Goal: Information Seeking & Learning: Learn about a topic

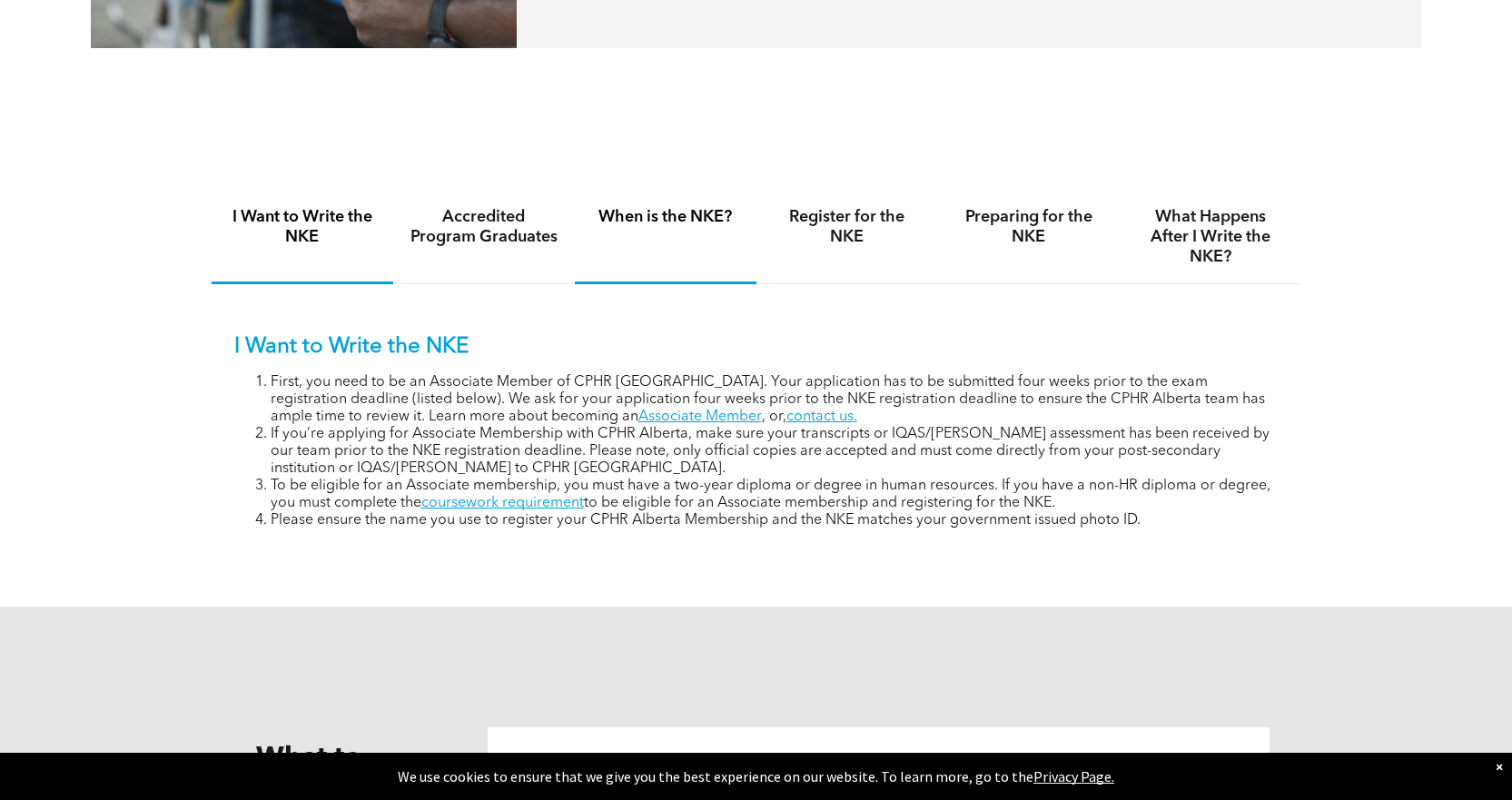
scroll to position [1181, 0]
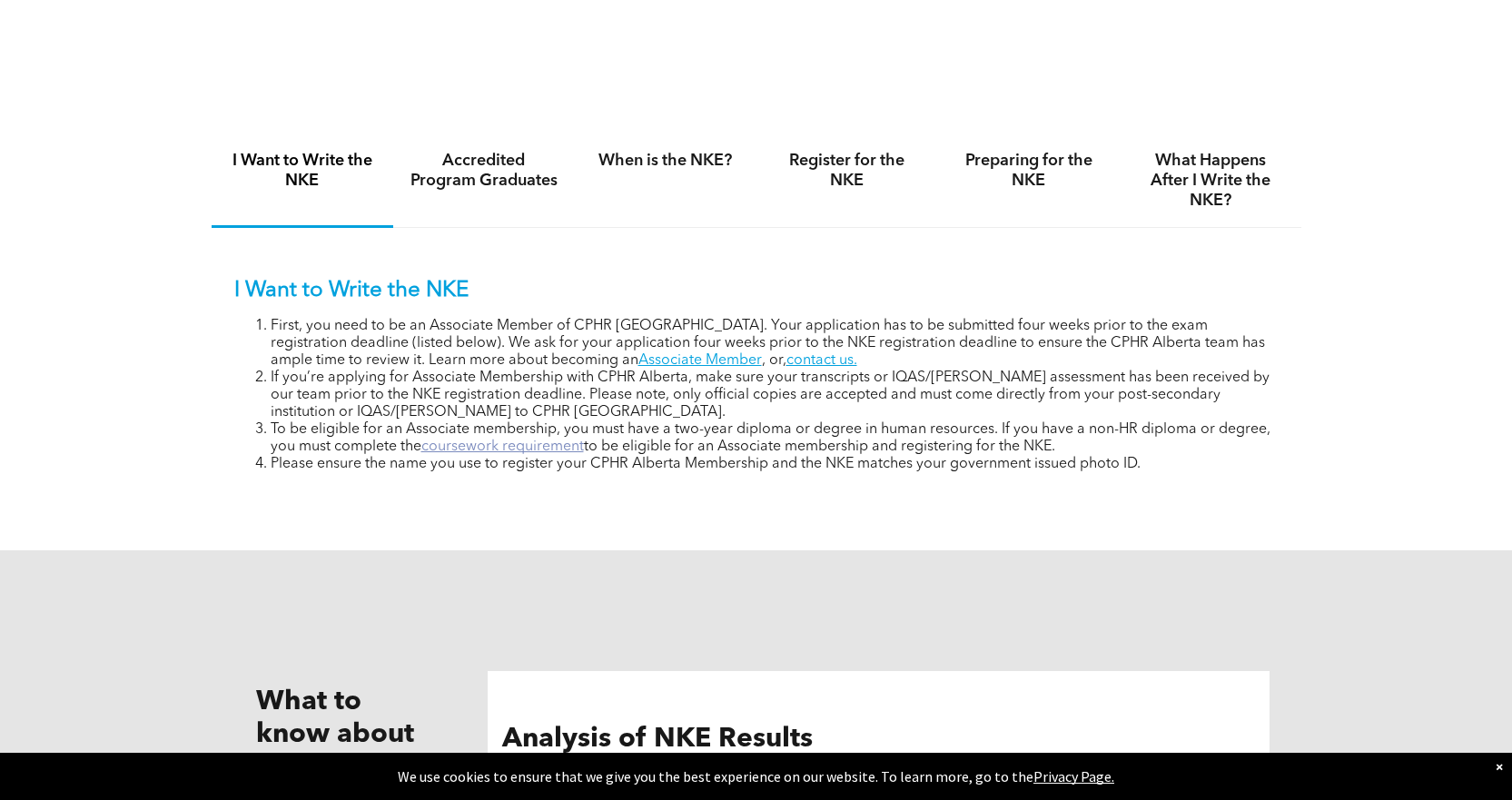
click at [578, 445] on link "coursework requirement" at bounding box center [502, 447] width 162 height 15
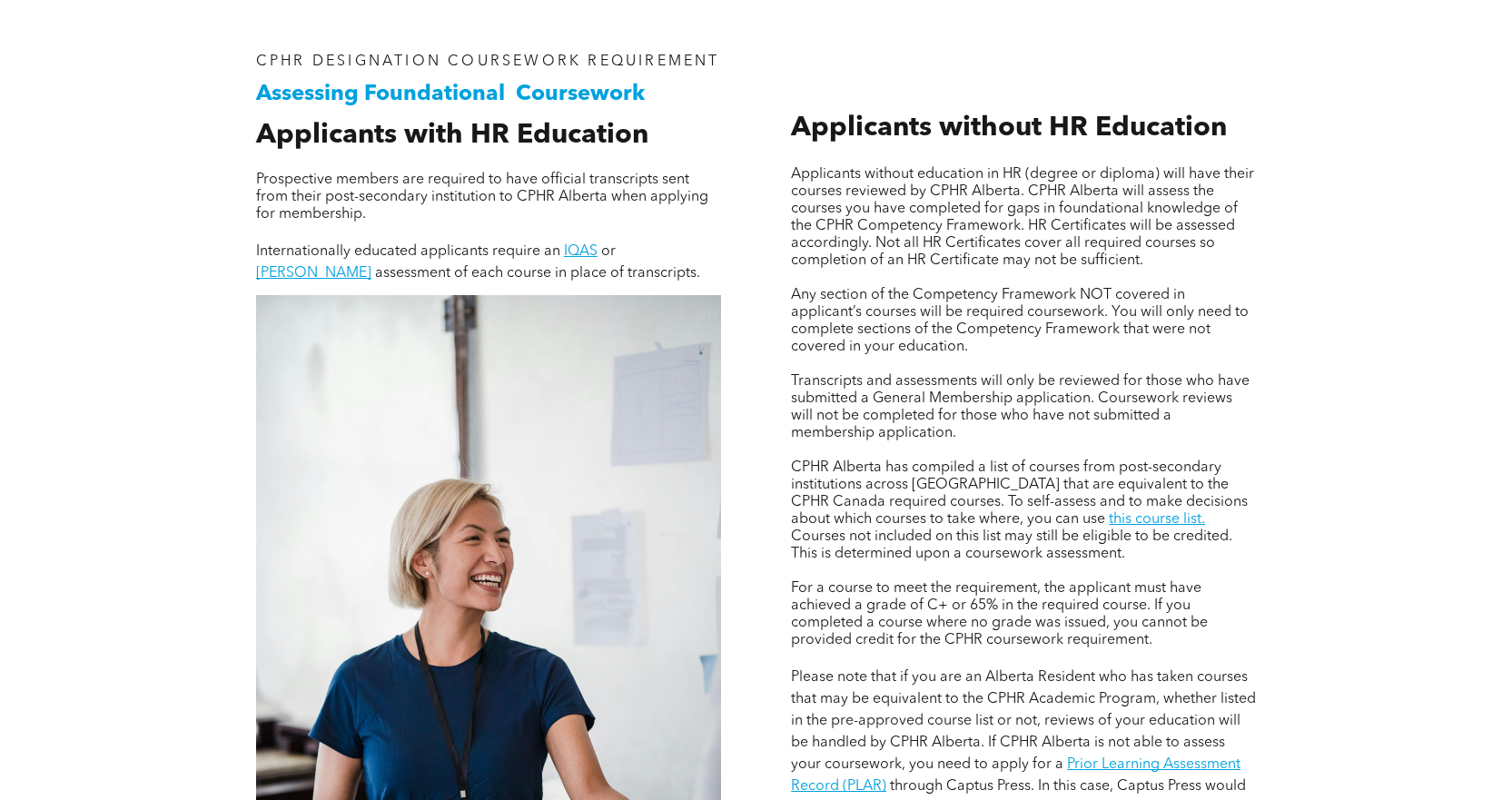
scroll to position [1272, 0]
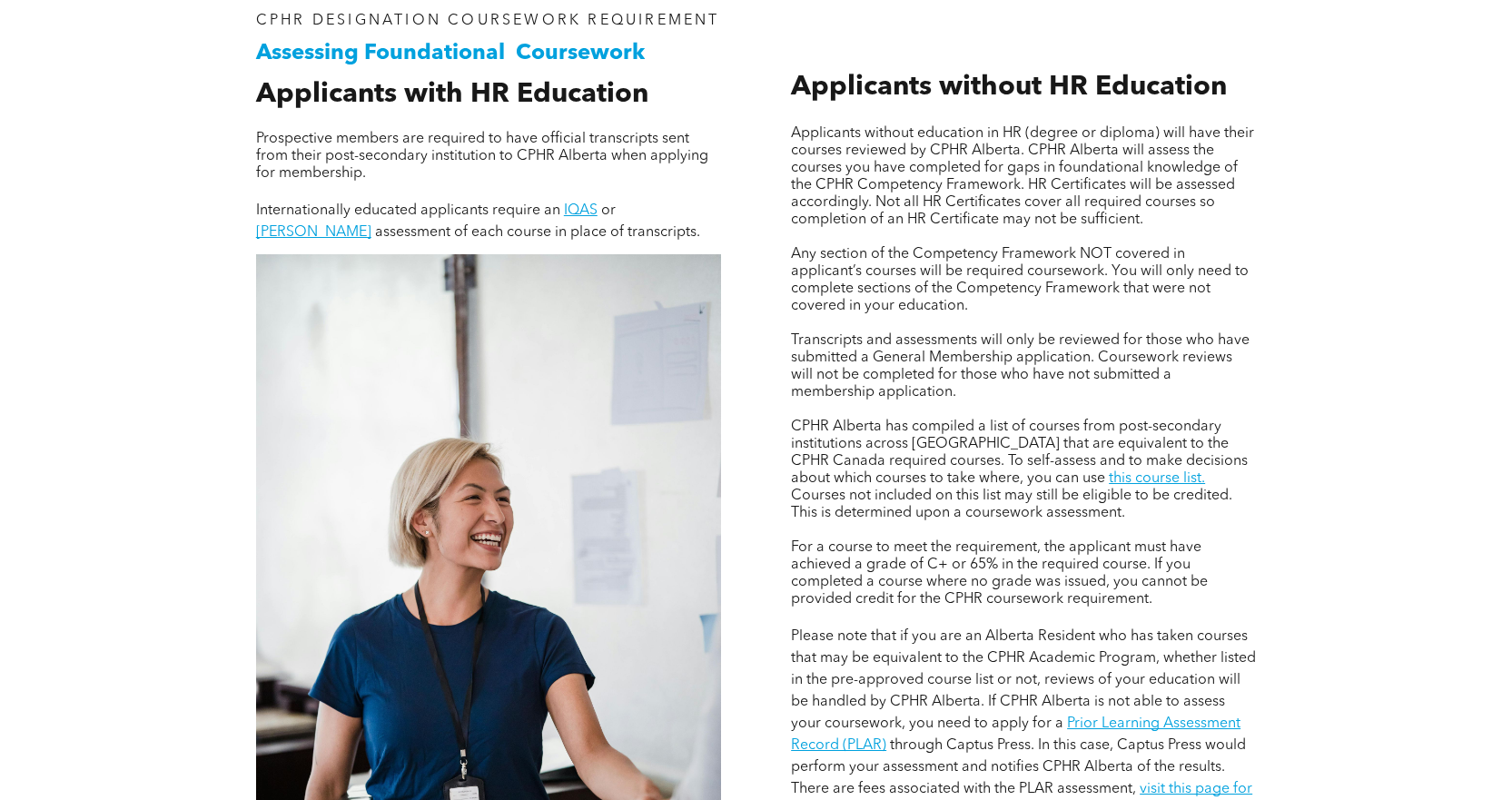
click at [1065, 489] on span "Courses not included on this list may still be eligible to be credited. This is…" at bounding box center [1011, 504] width 441 height 32
click at [1109, 471] on link "this course list." at bounding box center [1157, 478] width 96 height 15
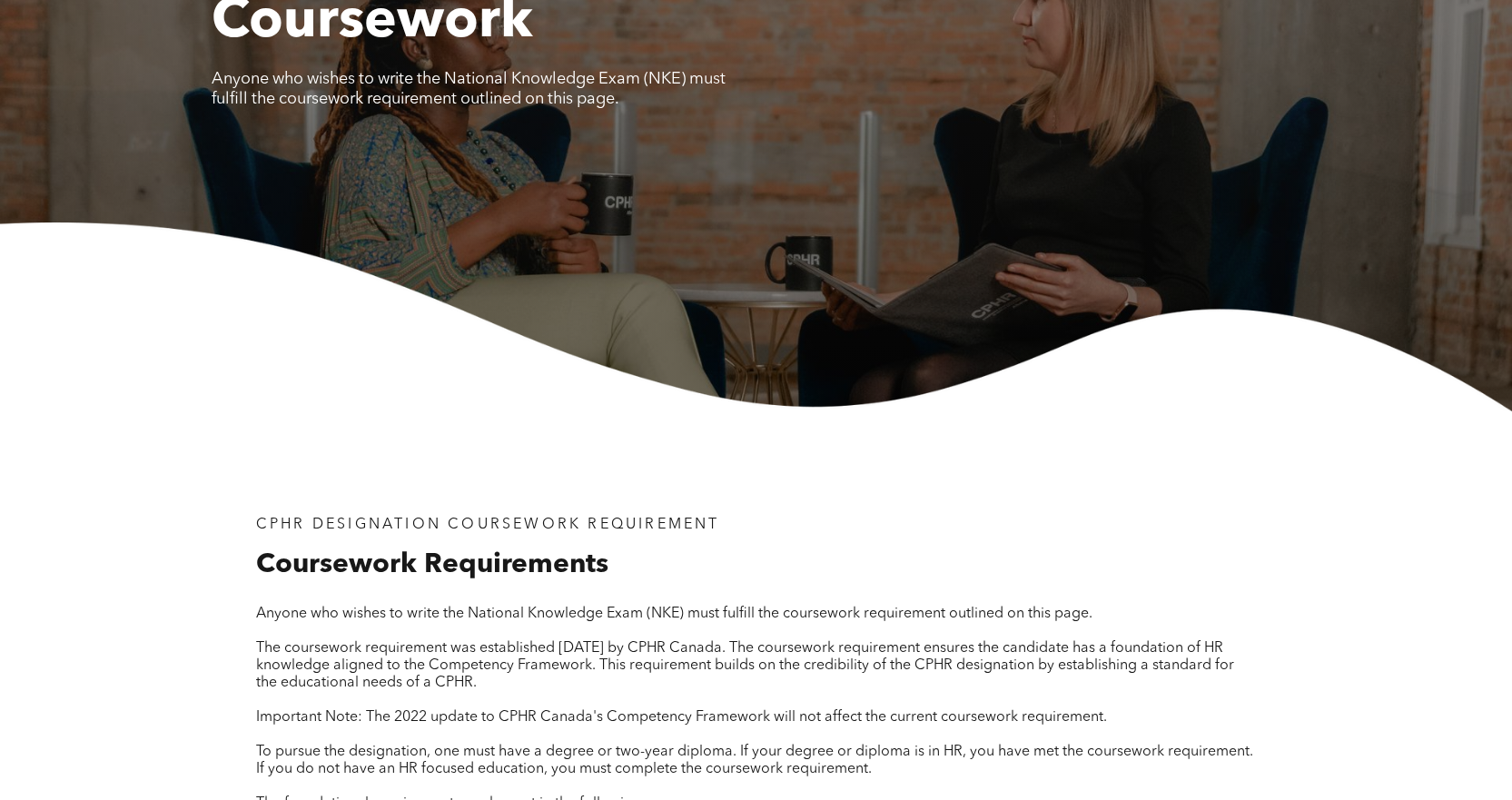
scroll to position [0, 0]
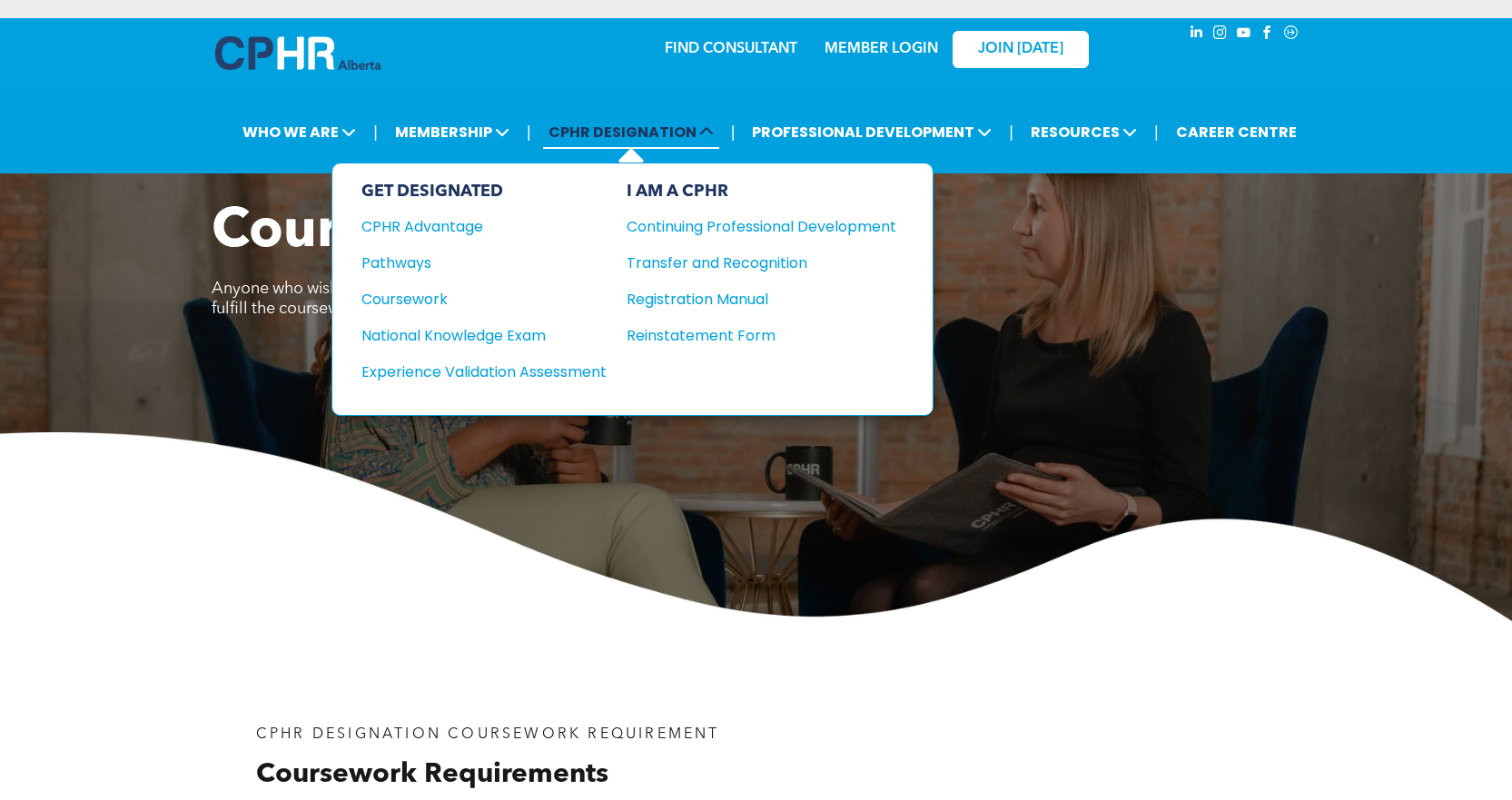
click at [558, 131] on span "CPHR DESIGNATION" at bounding box center [631, 132] width 176 height 33
click at [656, 125] on span "CPHR DESIGNATION" at bounding box center [631, 132] width 176 height 33
click at [669, 121] on span "CPHR DESIGNATION" at bounding box center [631, 132] width 176 height 33
click at [462, 189] on div "GET DESIGNATED" at bounding box center [484, 192] width 246 height 20
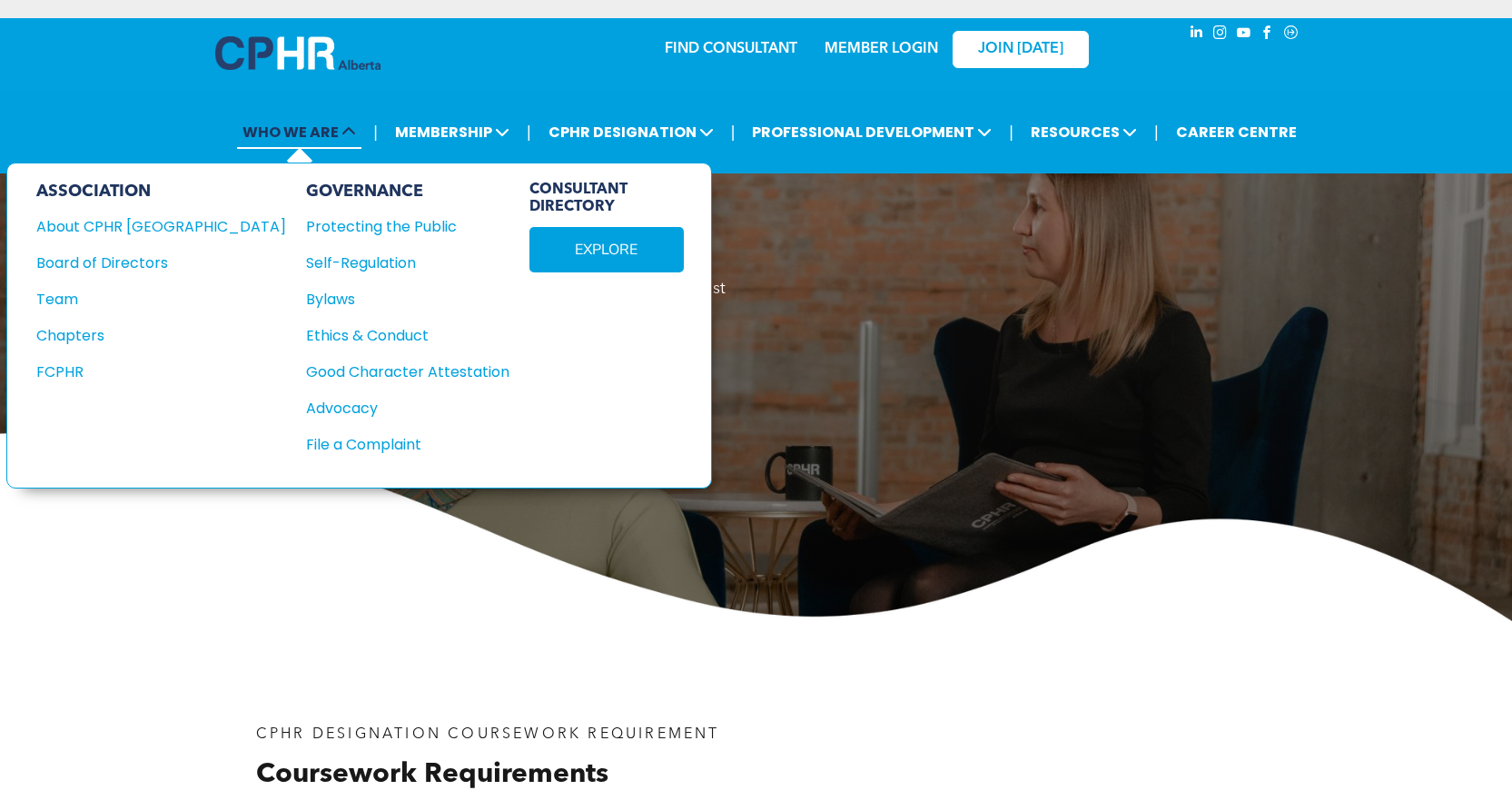
click at [306, 133] on span "WHO WE ARE" at bounding box center [299, 132] width 124 height 33
click at [113, 218] on div "About CPHR [GEOGRAPHIC_DATA]" at bounding box center [148, 226] width 225 height 22
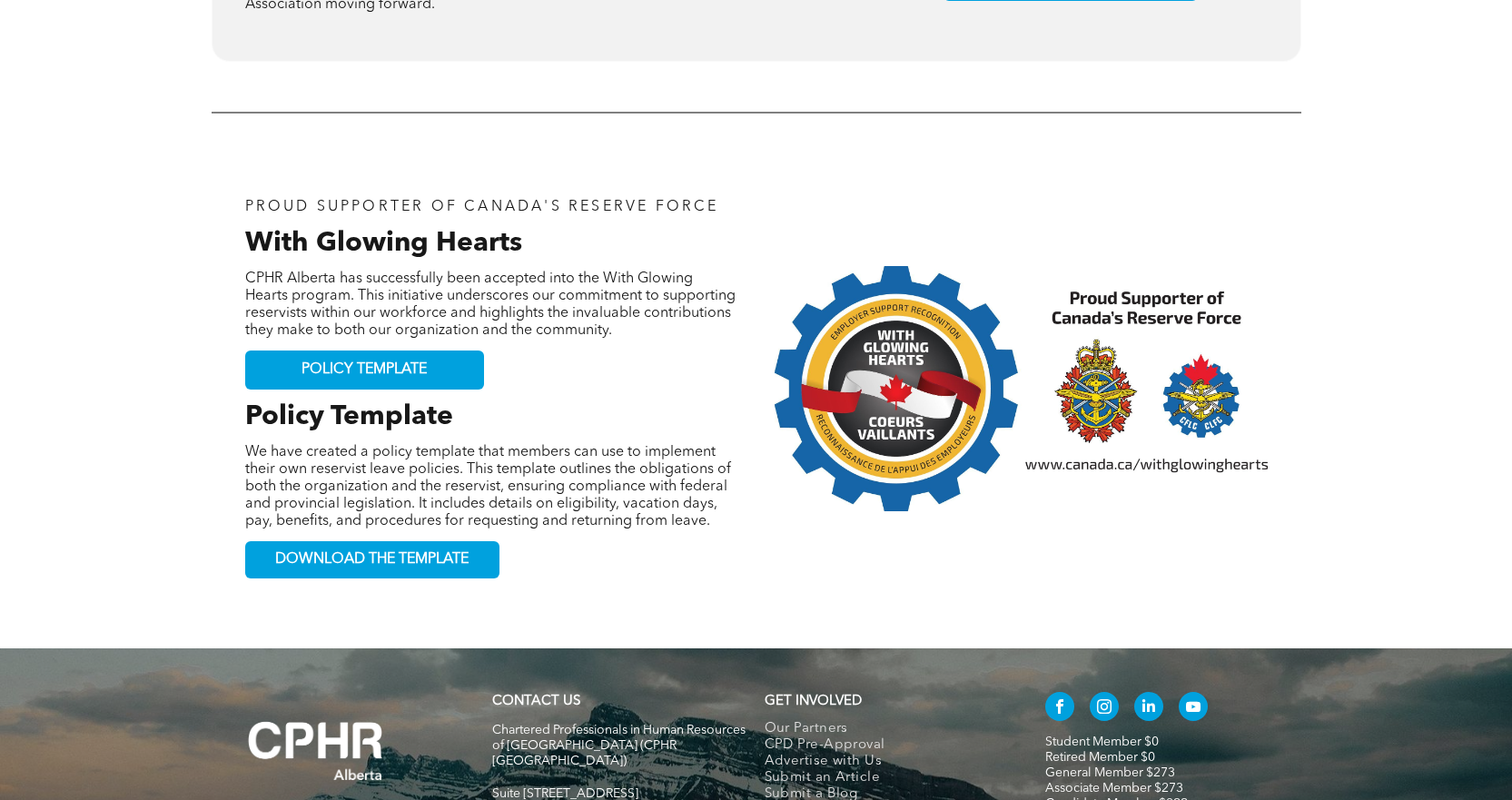
scroll to position [1885, 0]
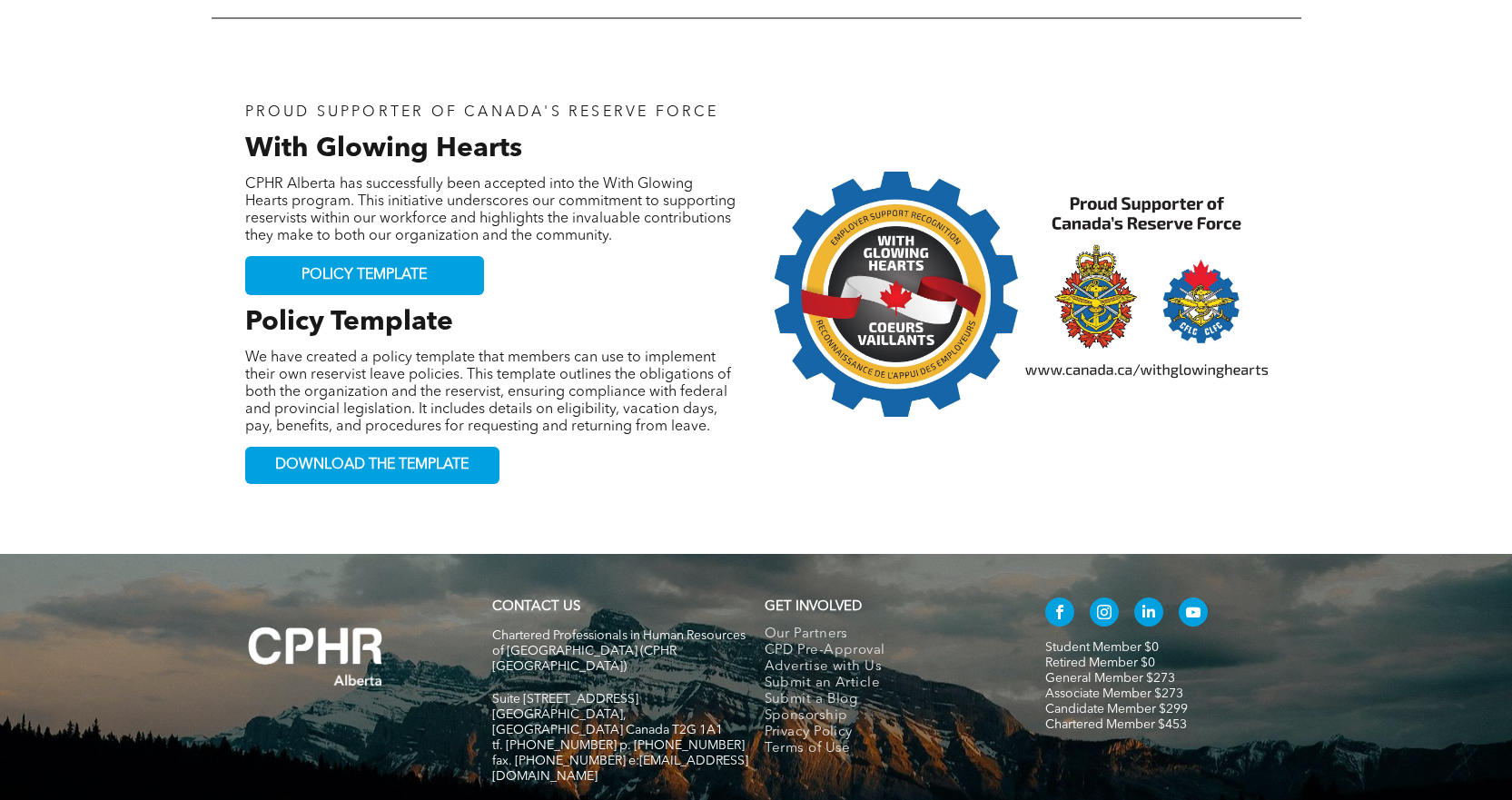
click at [681, 401] on div "PROUD SUPPORTER OF CANADA'S RESERVE FORCE With Glowing Hearts CPHR Alberta has …" at bounding box center [756, 294] width 1051 height 426
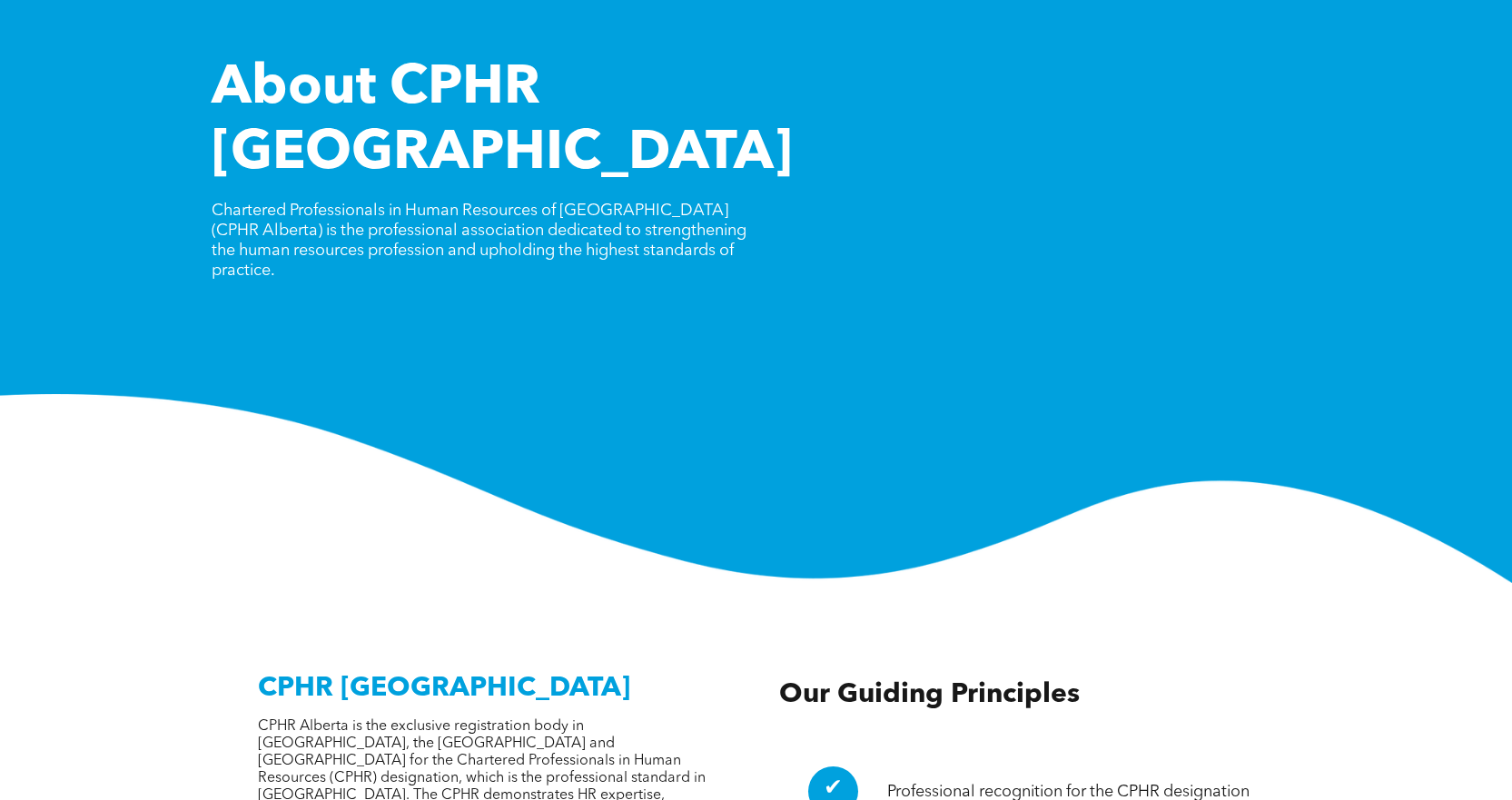
scroll to position [0, 0]
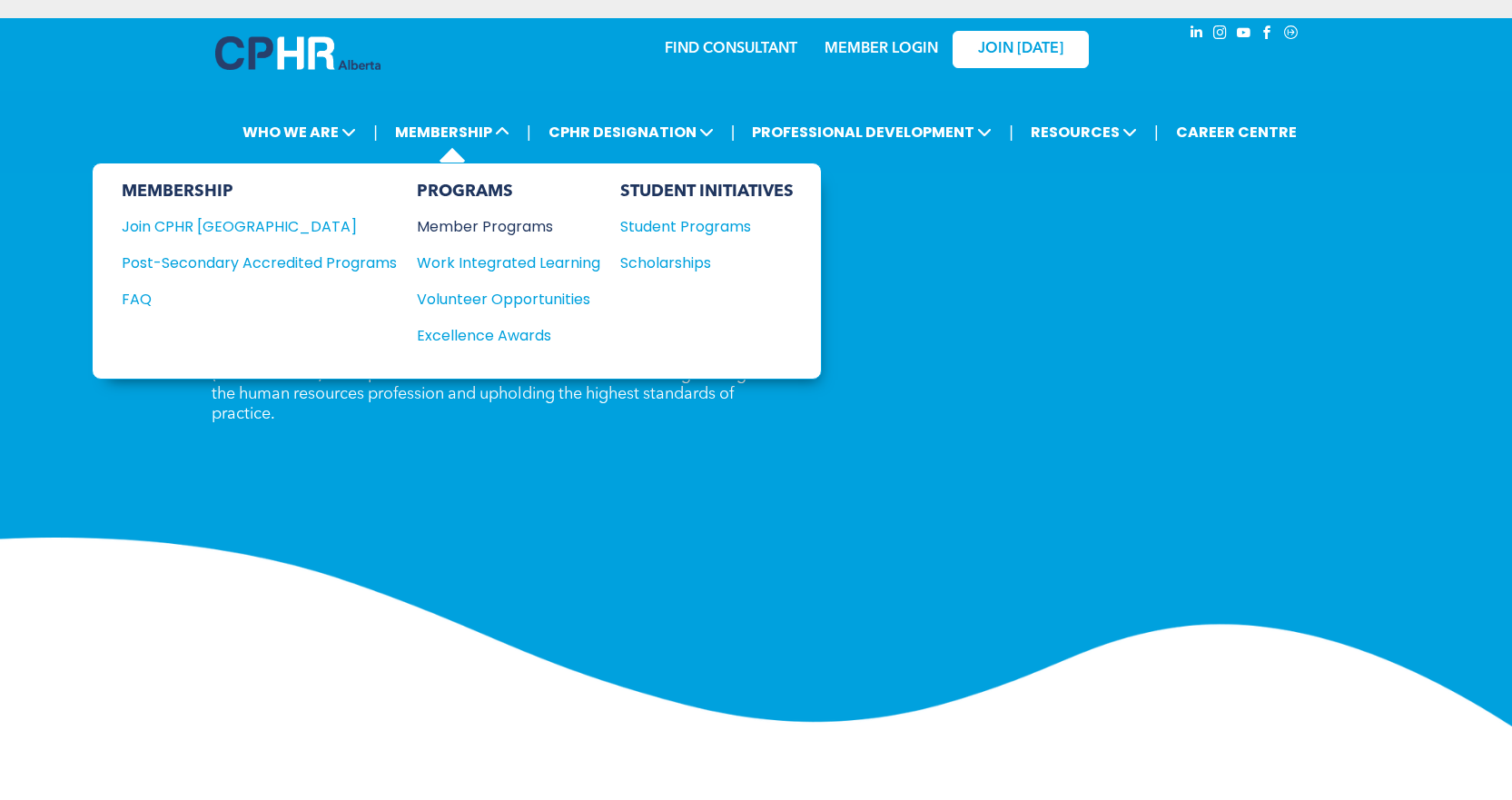
click at [495, 224] on div "Member Programs" at bounding box center [500, 226] width 165 height 22
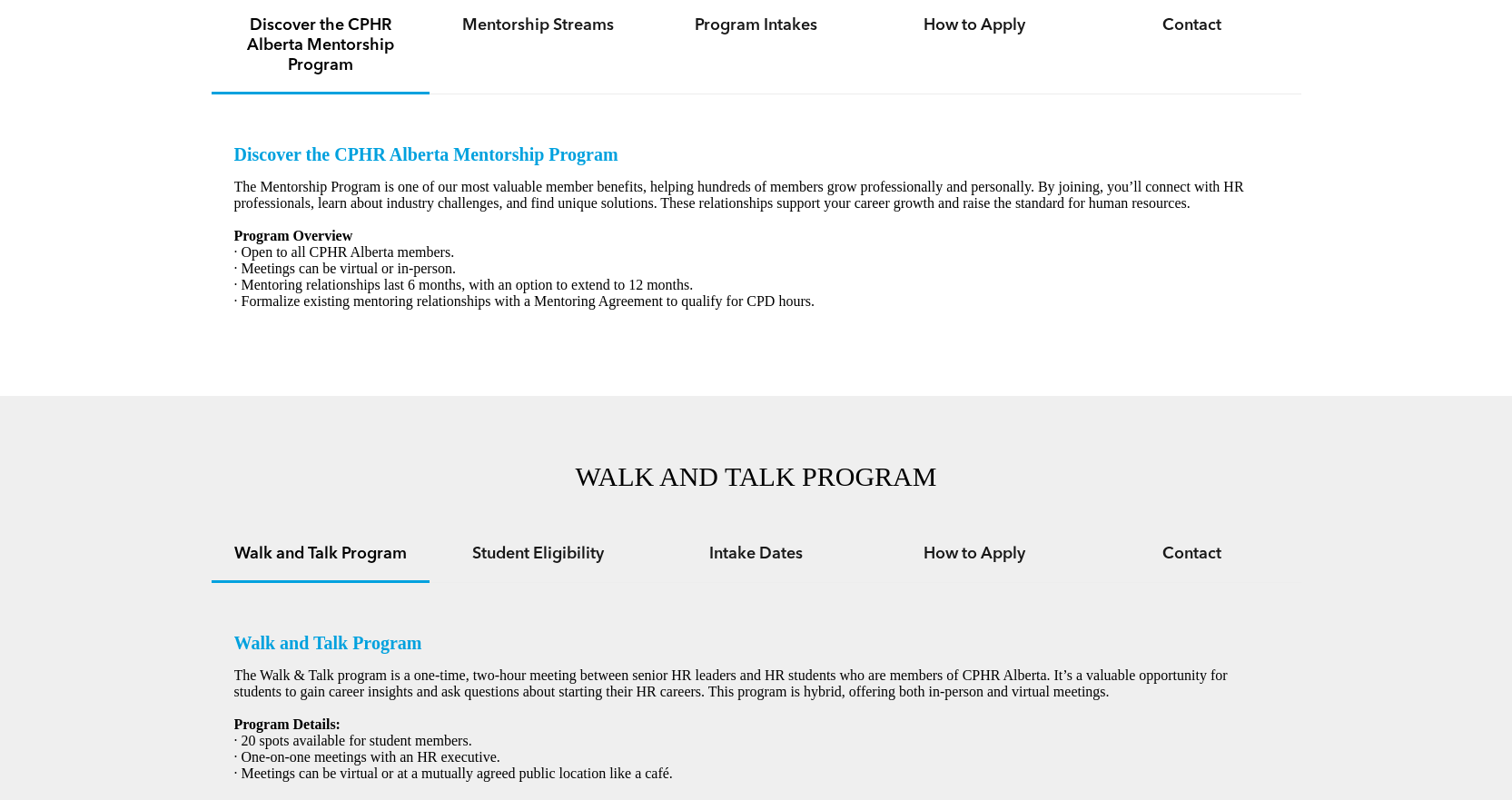
scroll to position [727, 0]
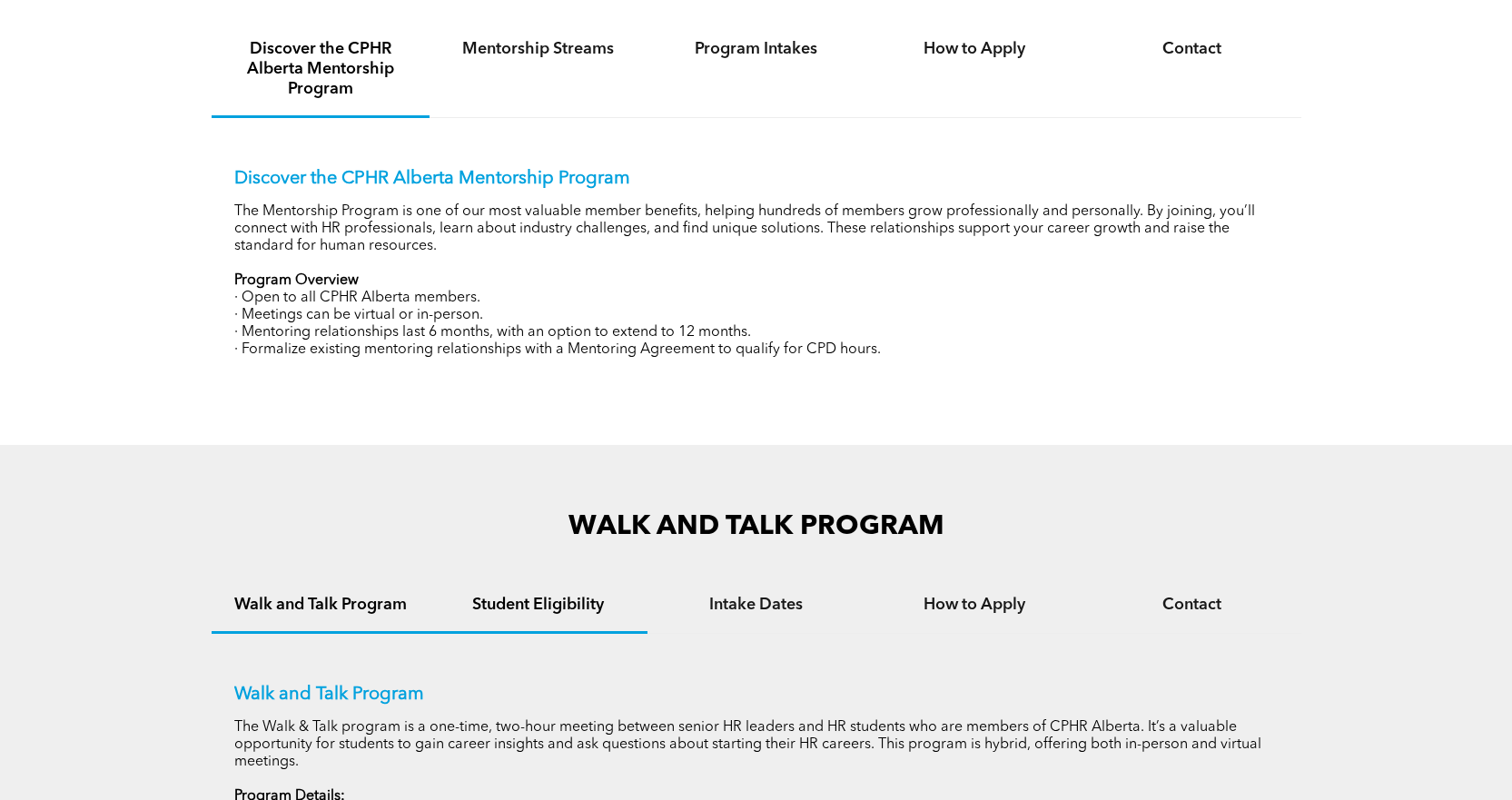
click at [482, 617] on div "Student Eligibility" at bounding box center [538, 606] width 218 height 56
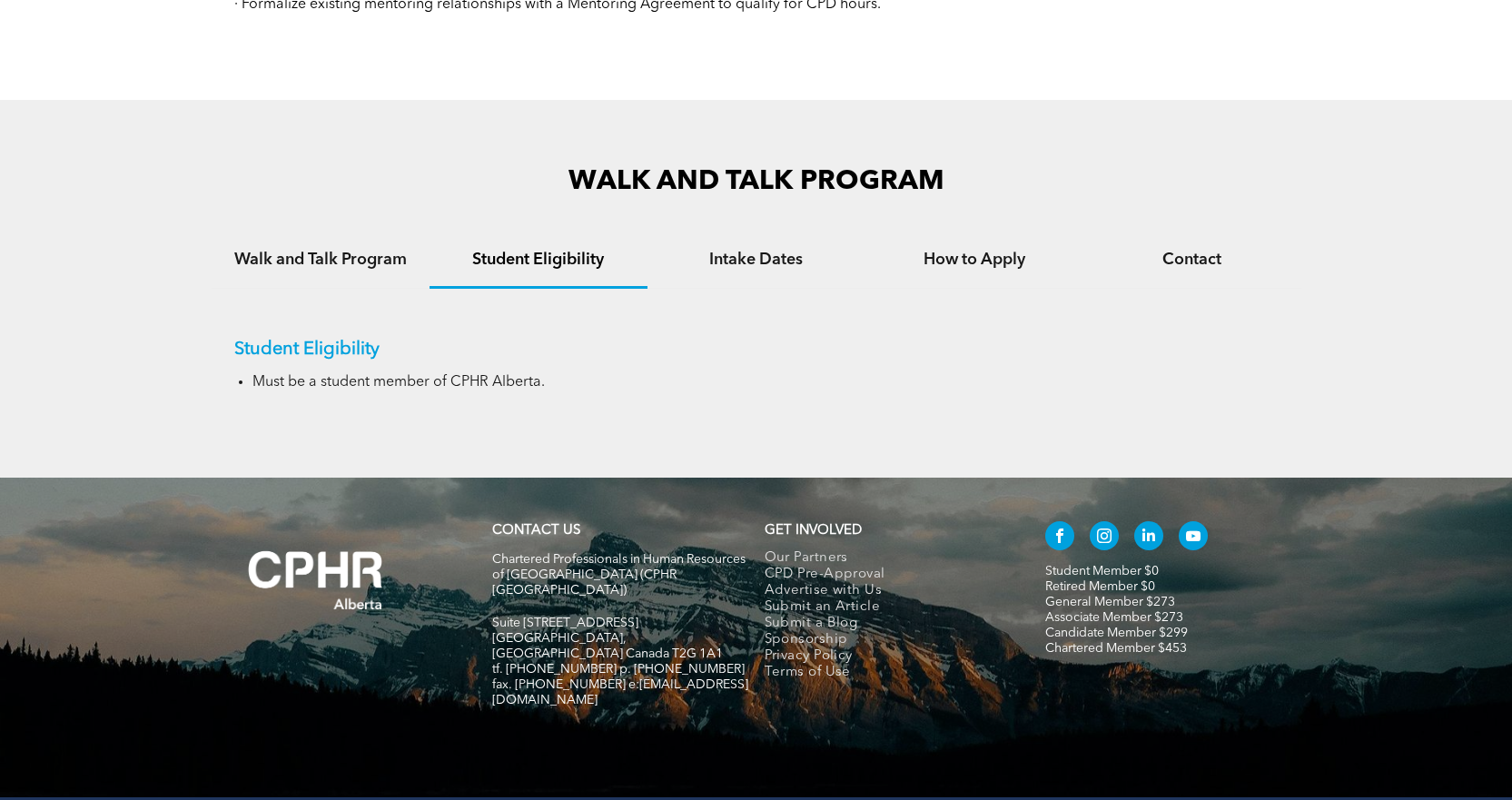
scroll to position [1090, 0]
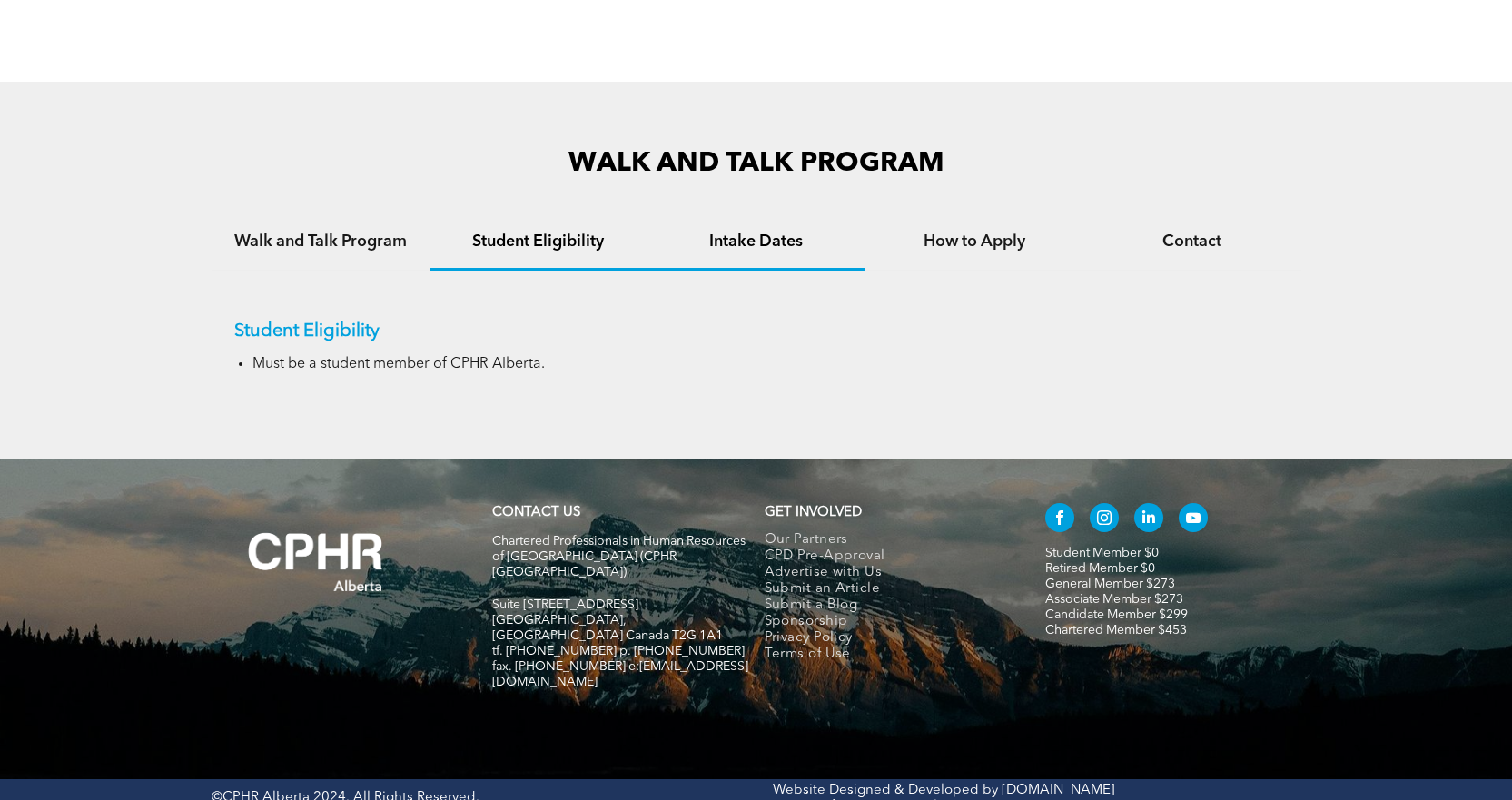
click at [802, 251] on div "Intake Dates" at bounding box center [756, 243] width 218 height 56
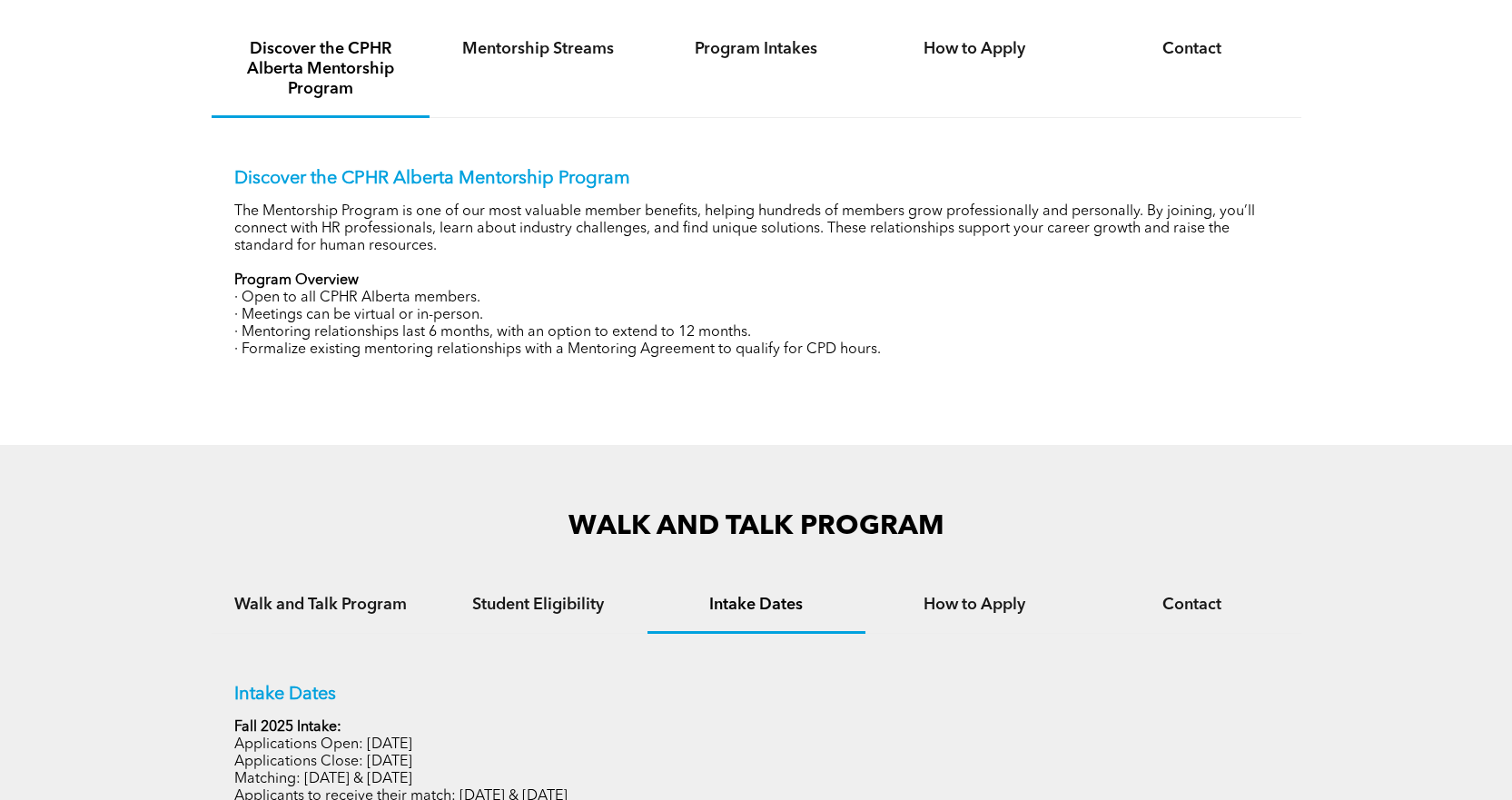
scroll to position [454, 0]
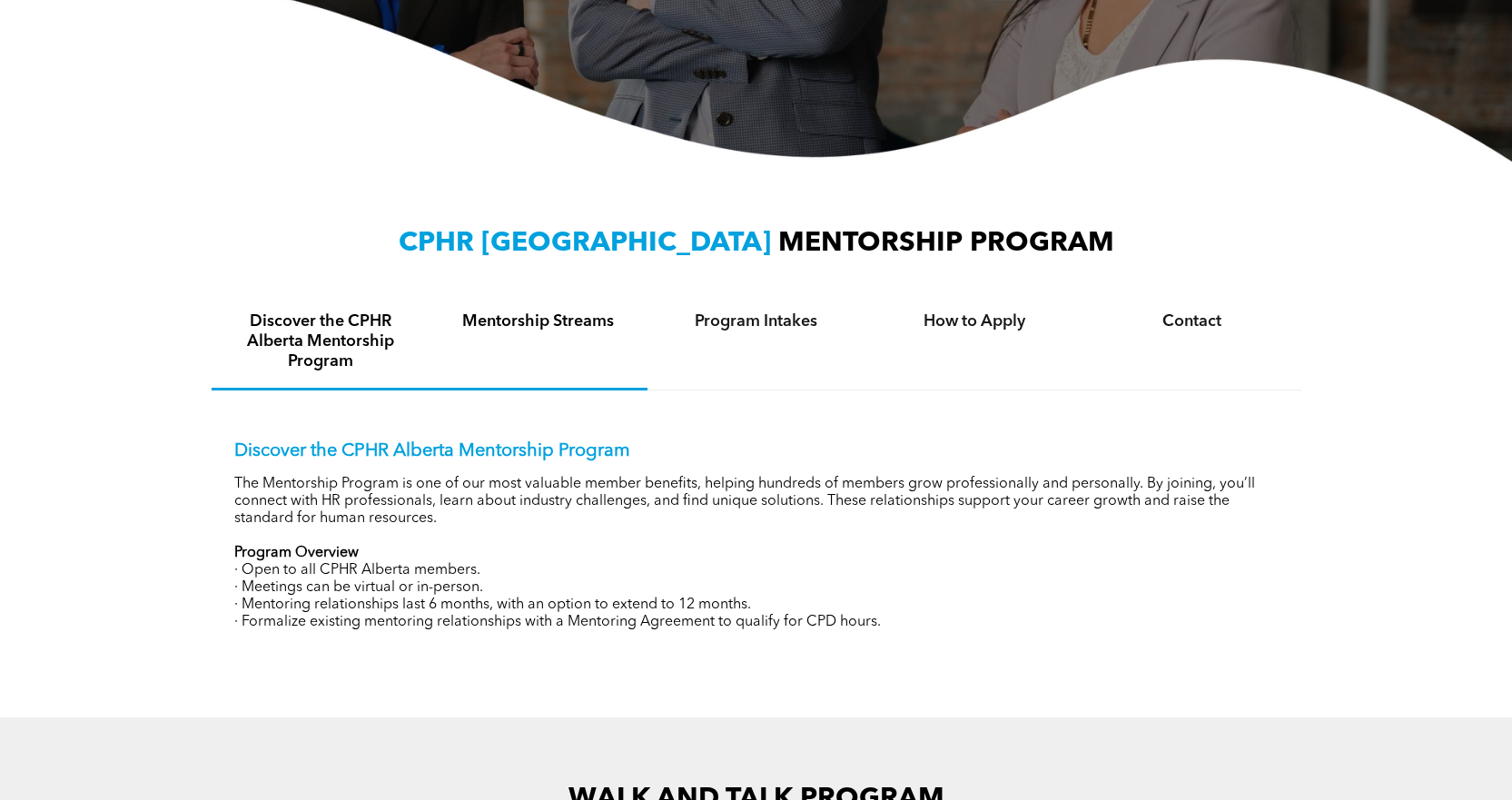
click at [545, 331] on h4 "Mentorship Streams" at bounding box center [539, 322] width 185 height 20
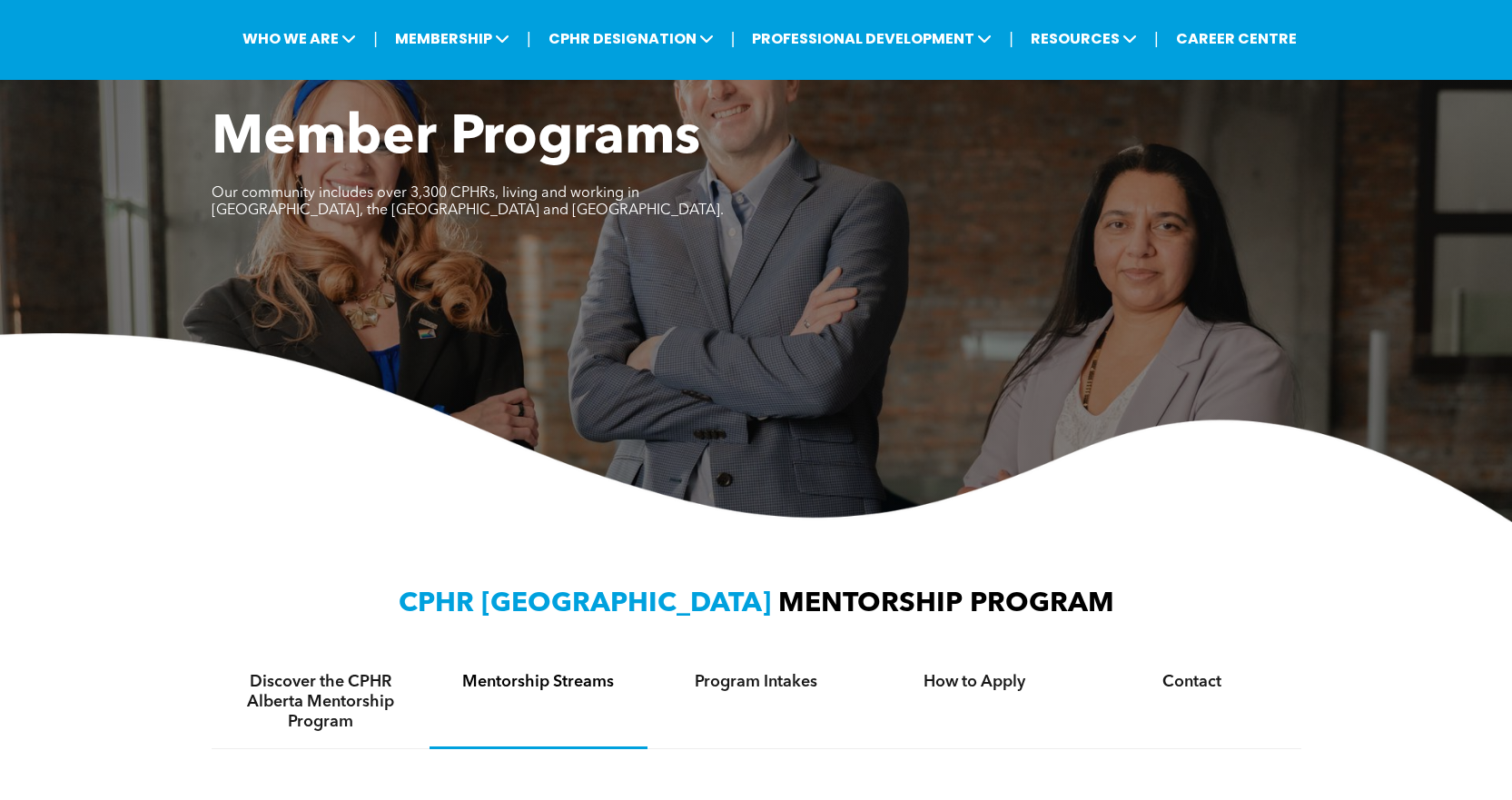
scroll to position [0, 0]
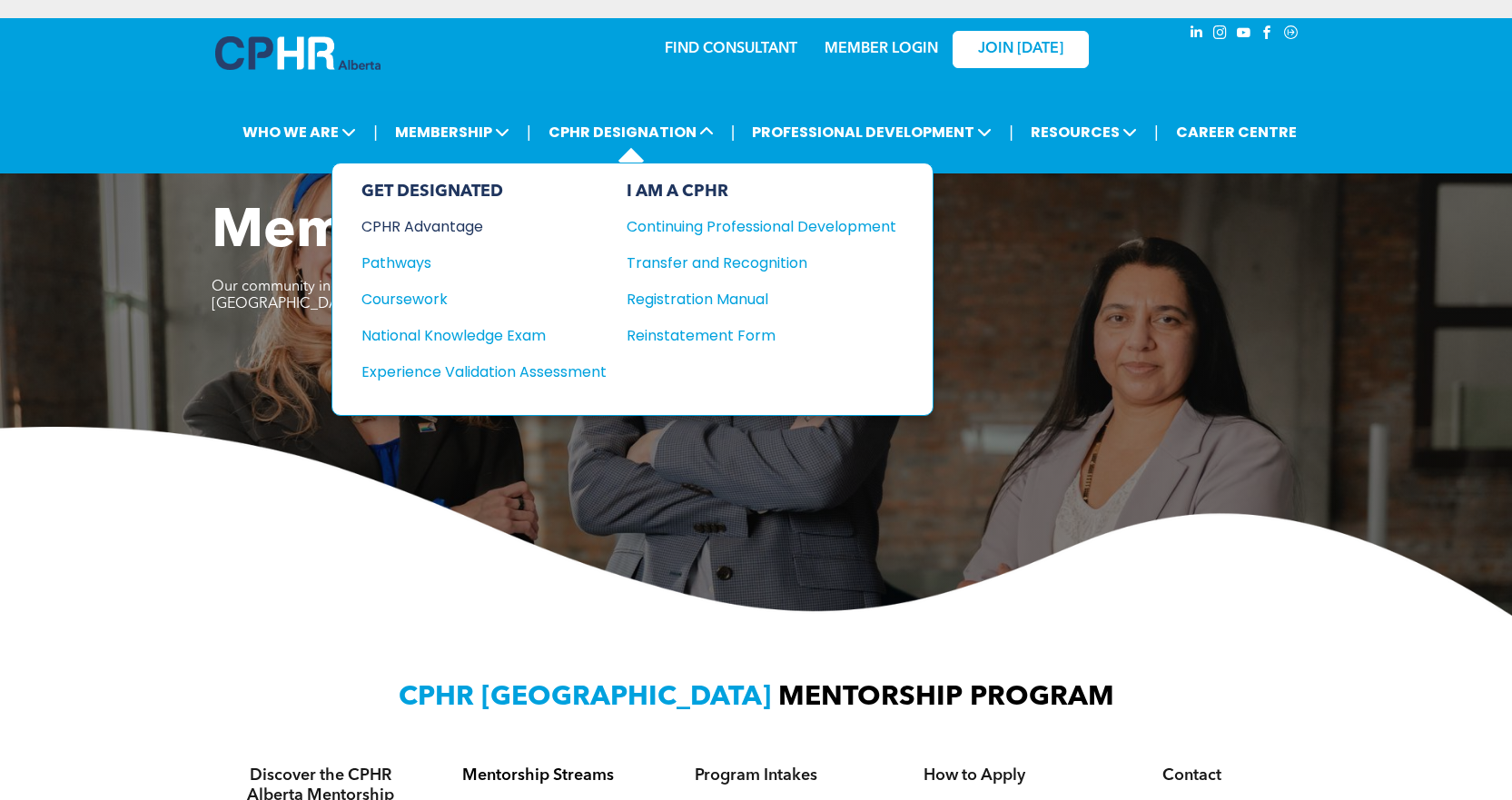
click at [469, 223] on div "CPHR Advantage" at bounding box center [472, 226] width 221 height 22
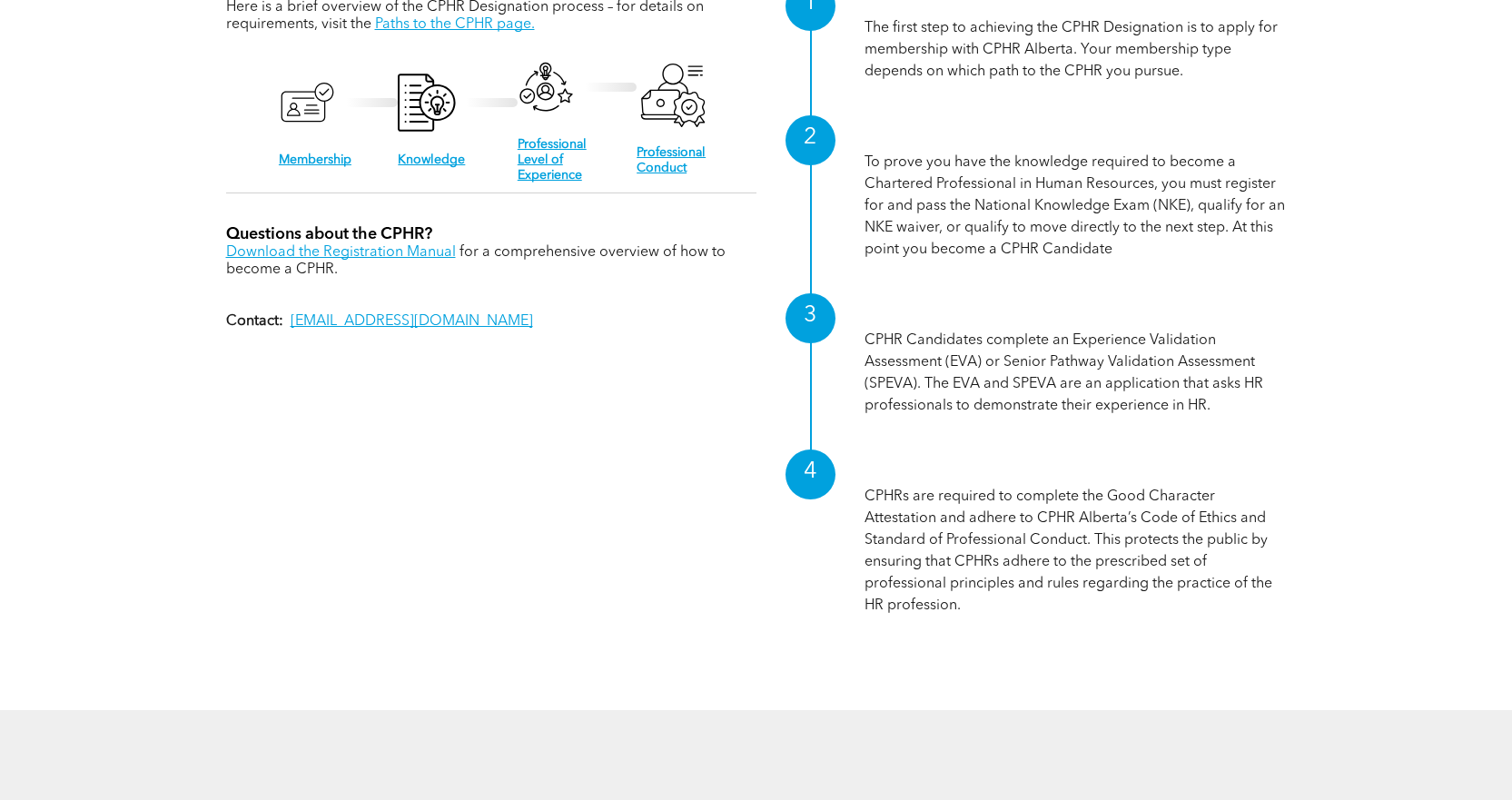
scroll to position [1816, 0]
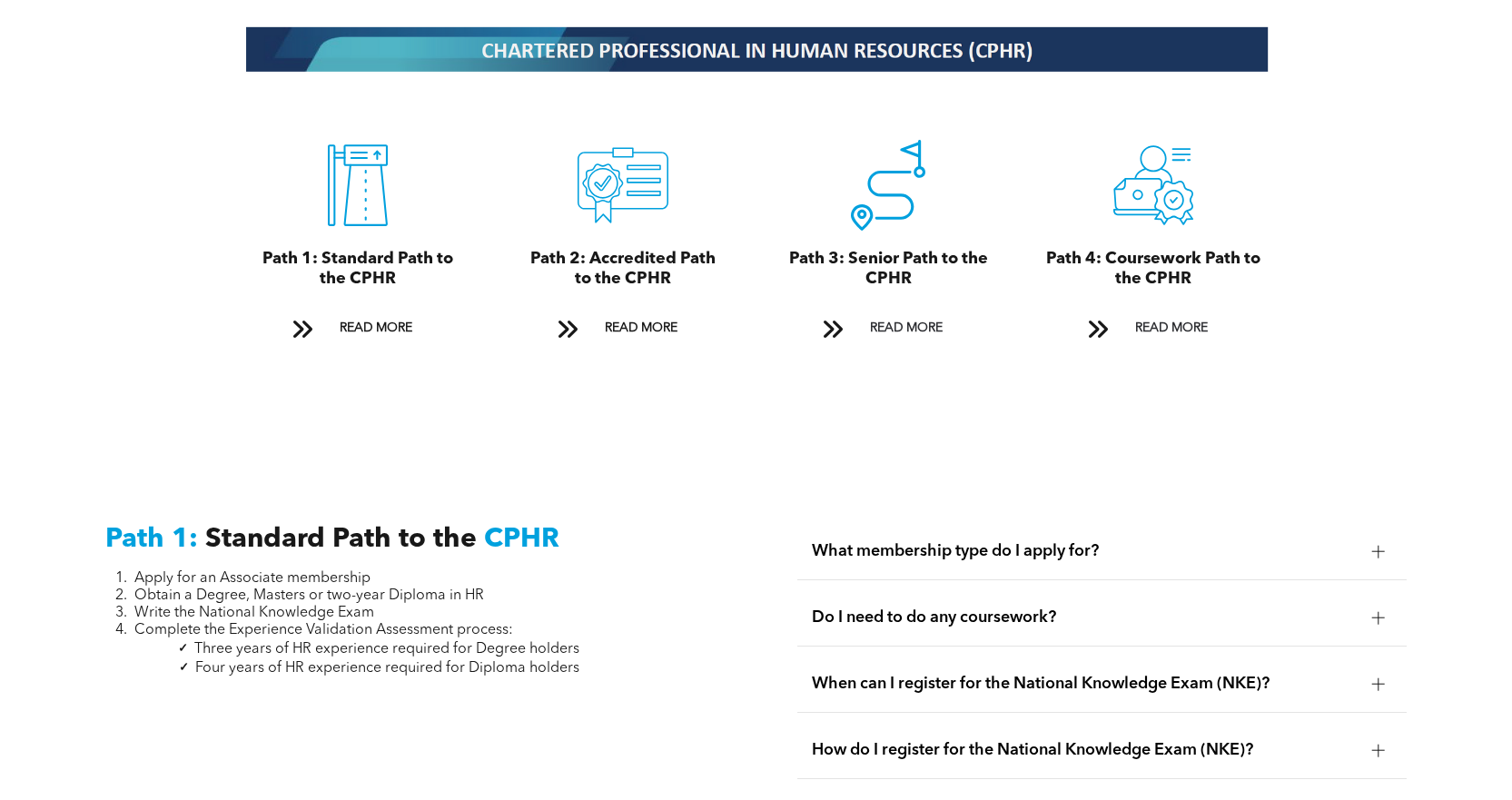
scroll to position [2089, 0]
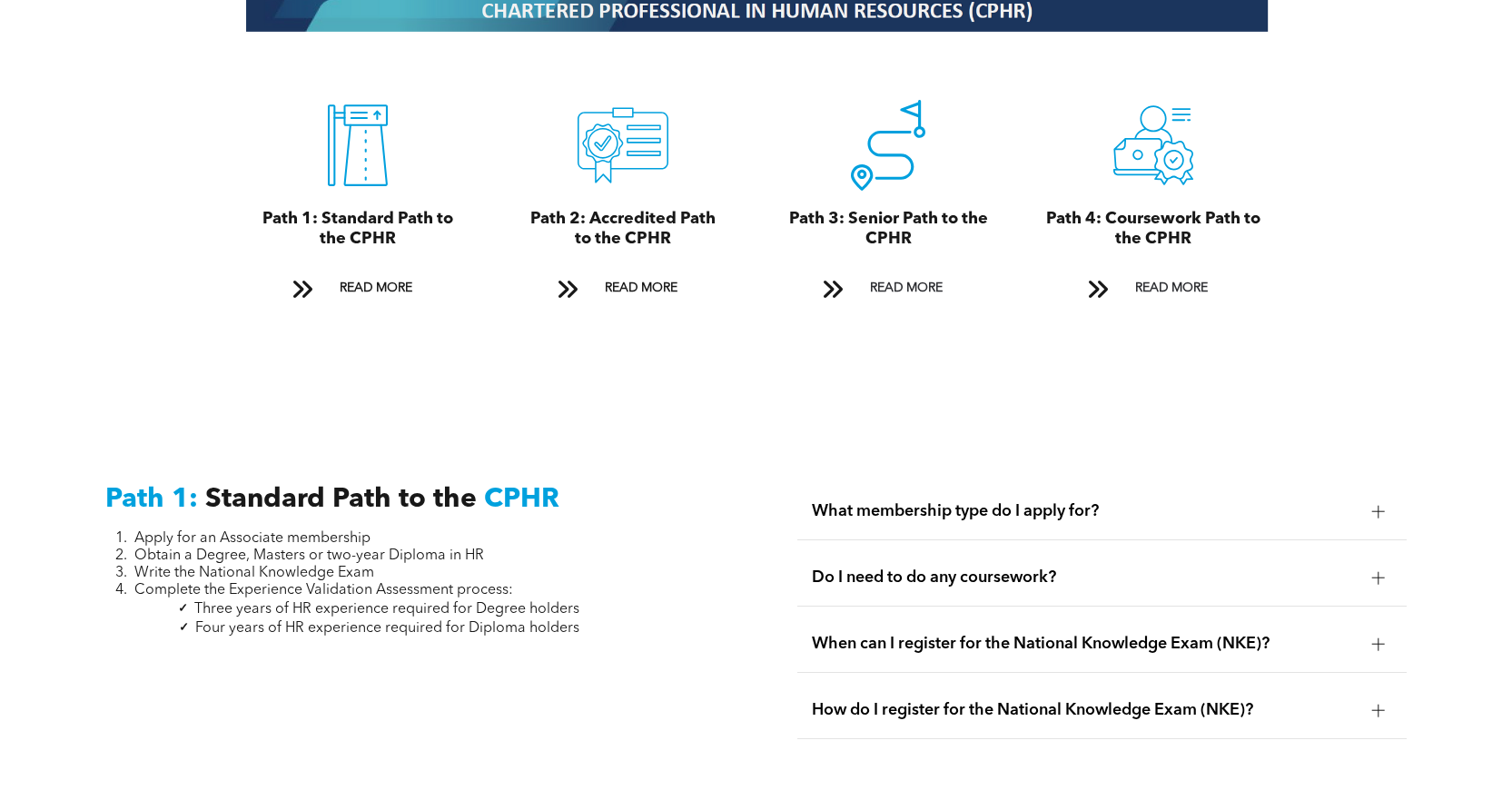
click at [1381, 505] on div at bounding box center [1379, 512] width 13 height 13
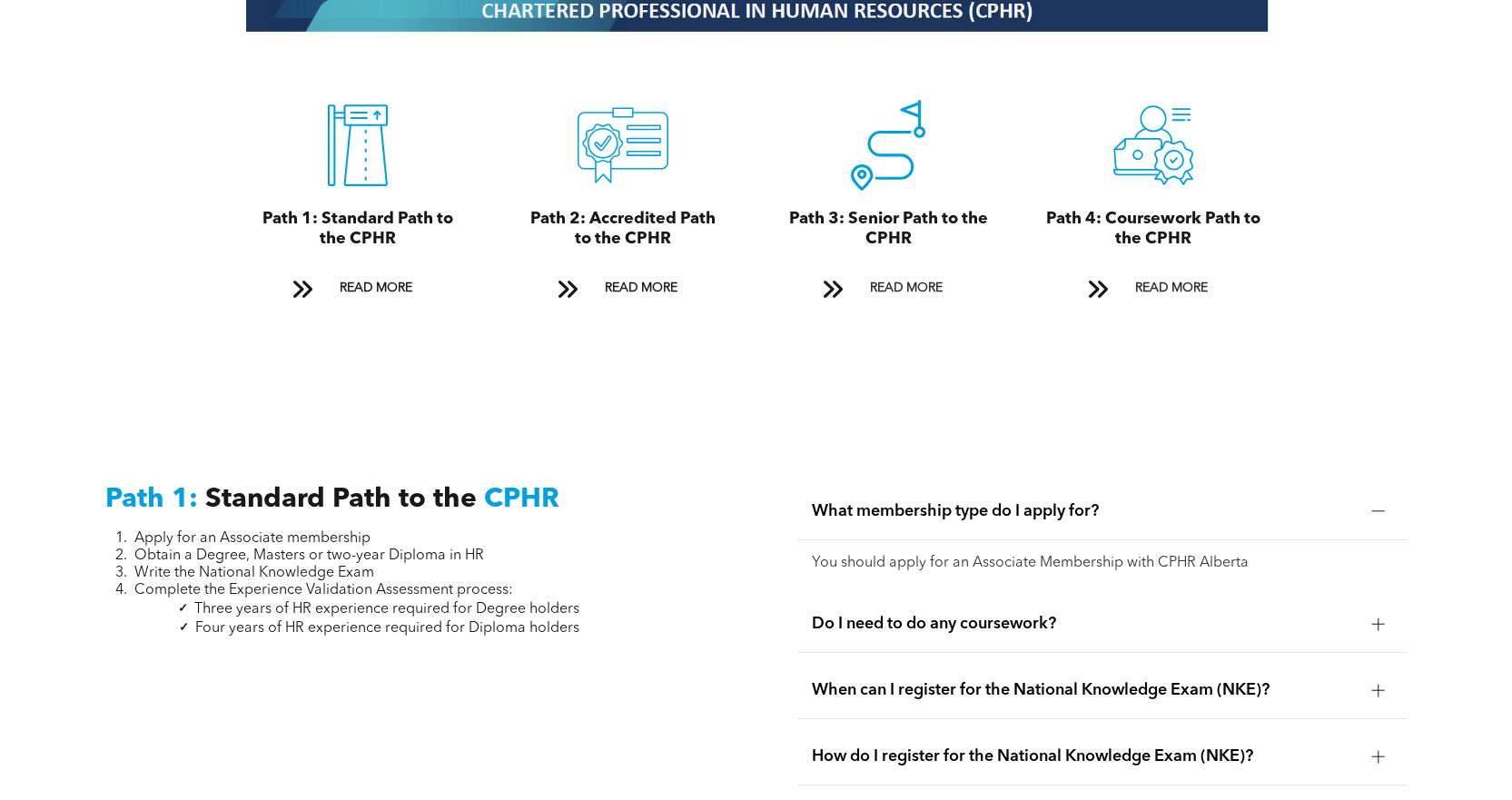
click at [1381, 505] on div at bounding box center [1379, 512] width 13 height 13
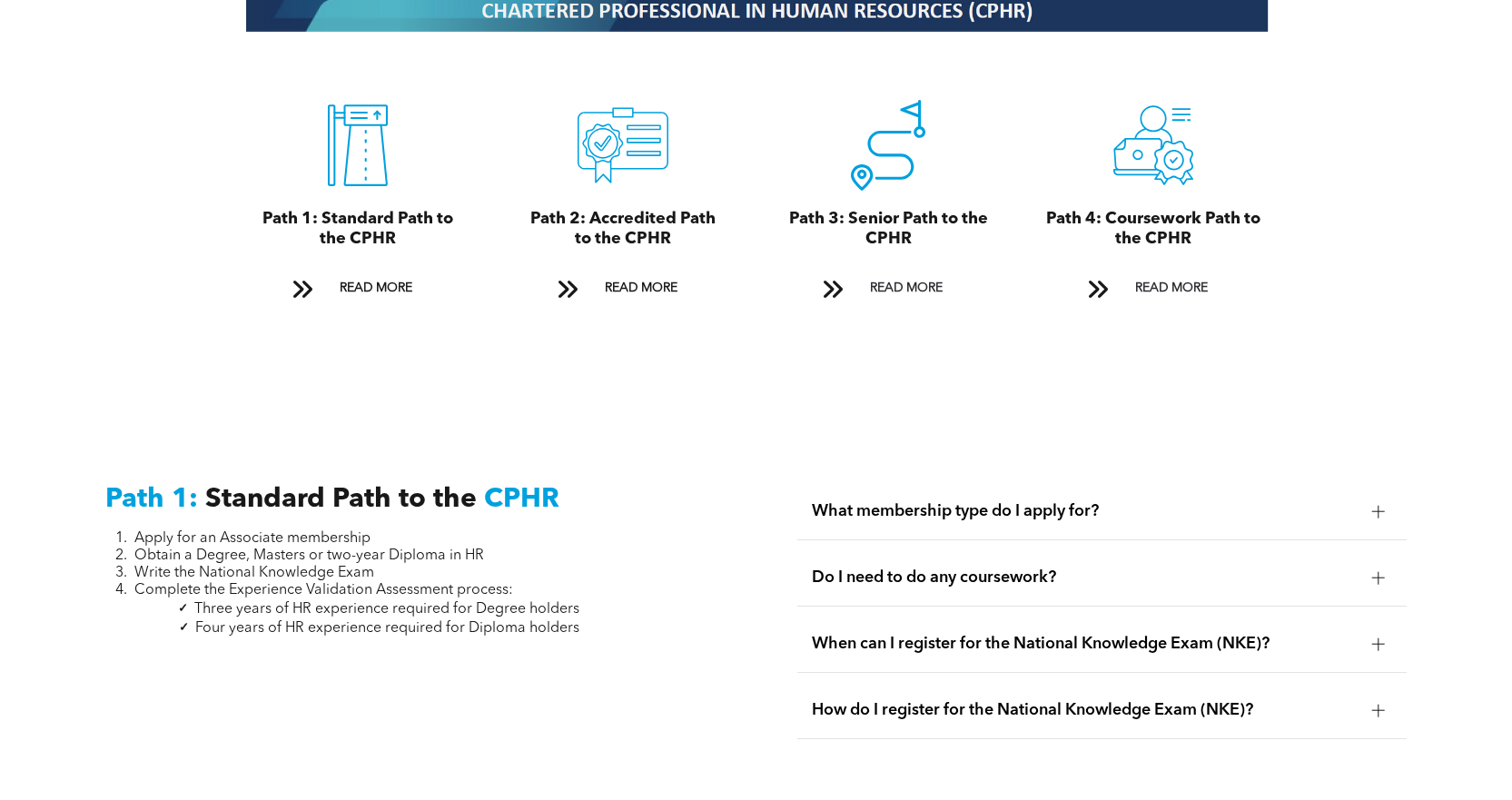
click at [1389, 564] on div at bounding box center [1378, 577] width 27 height 27
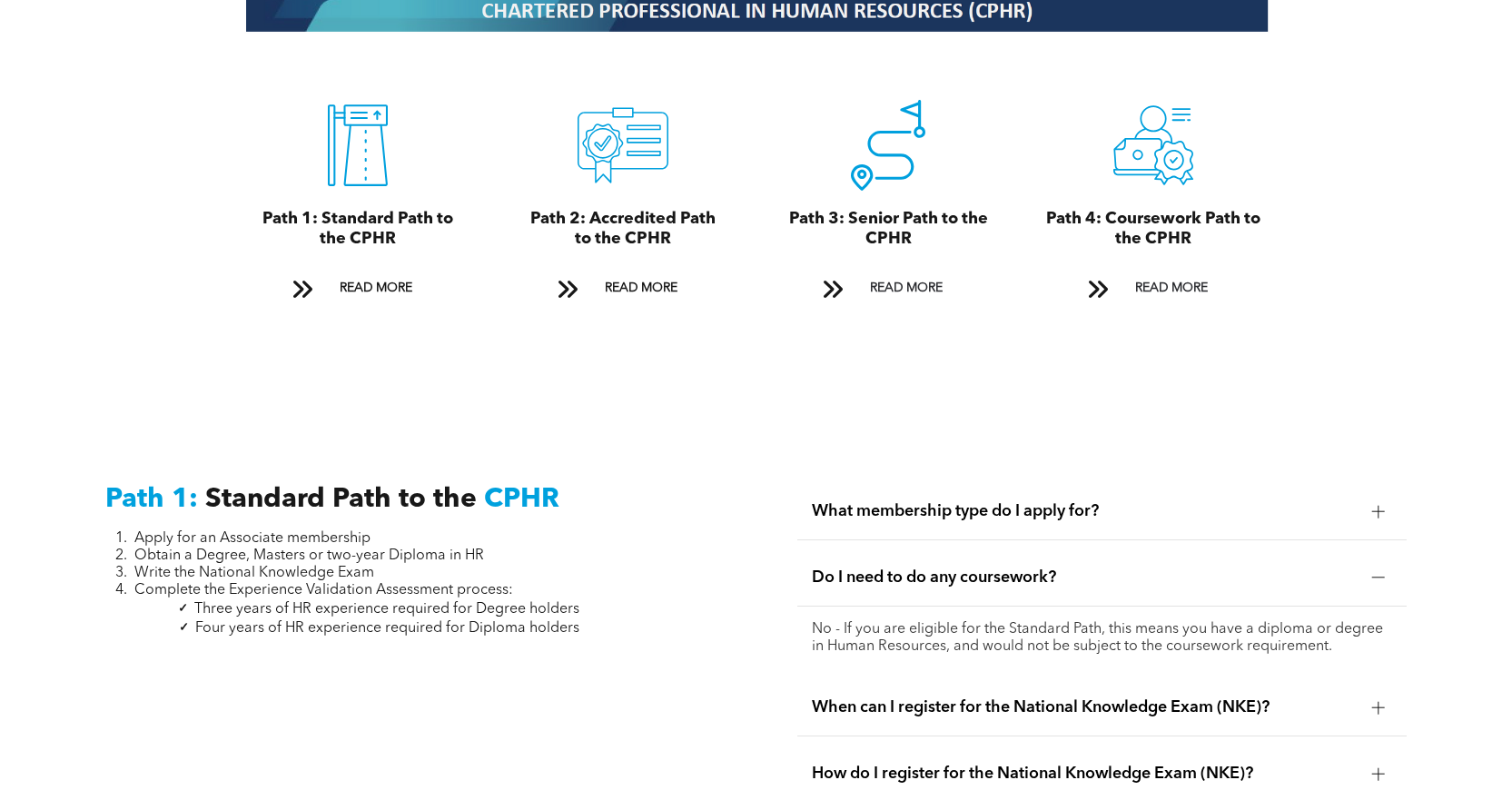
click at [1389, 564] on div at bounding box center [1378, 577] width 27 height 27
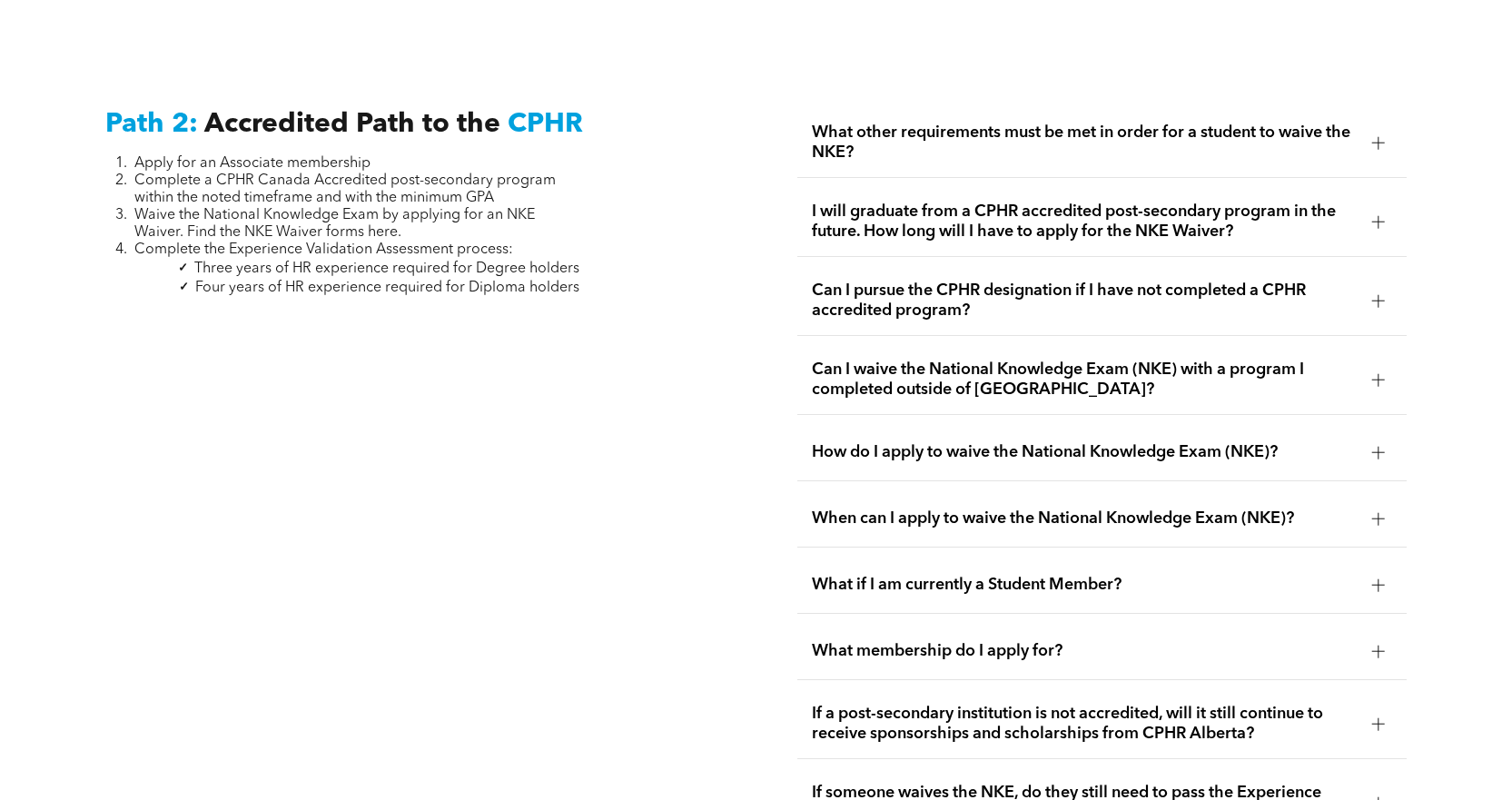
scroll to position [2906, 0]
